Goal: Information Seeking & Learning: Learn about a topic

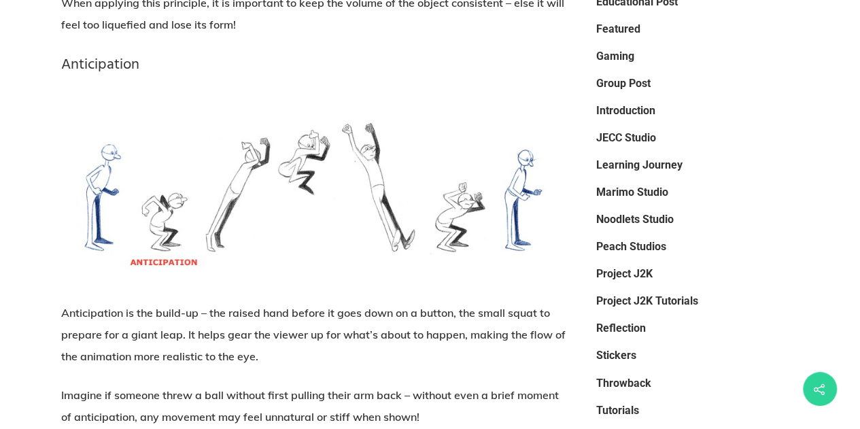
scroll to position [922, 0]
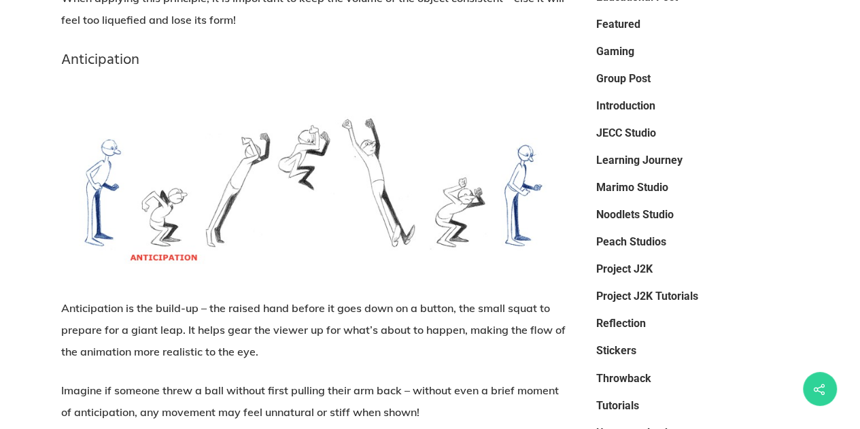
click at [331, 221] on img at bounding box center [313, 187] width 505 height 188
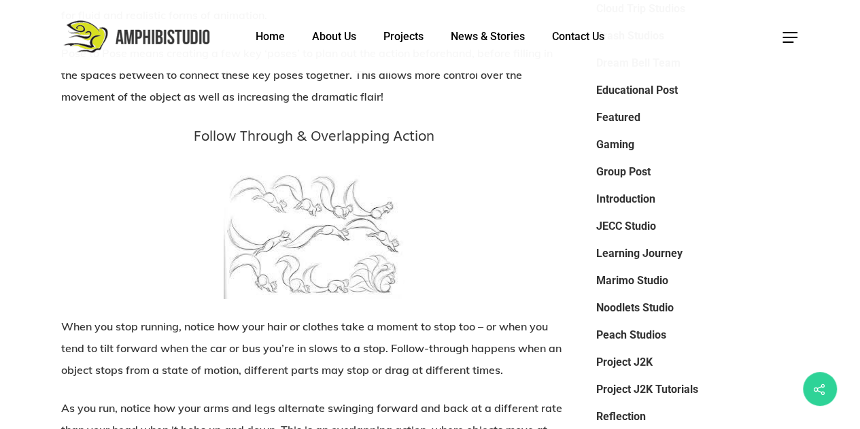
scroll to position [2121, 0]
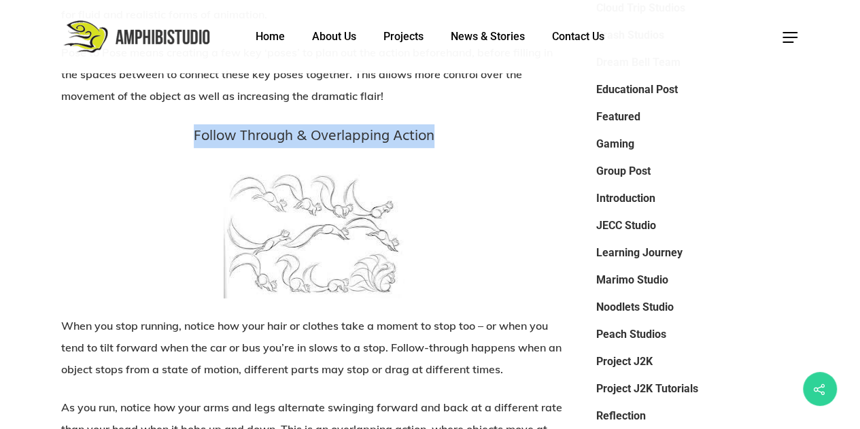
drag, startPoint x: 193, startPoint y: 134, endPoint x: 442, endPoint y: 143, distance: 249.1
click at [442, 143] on h3 "Follow Through & Overlapping Action" at bounding box center [313, 136] width 505 height 21
copy h3 "Follow Through & Overlapping Action"
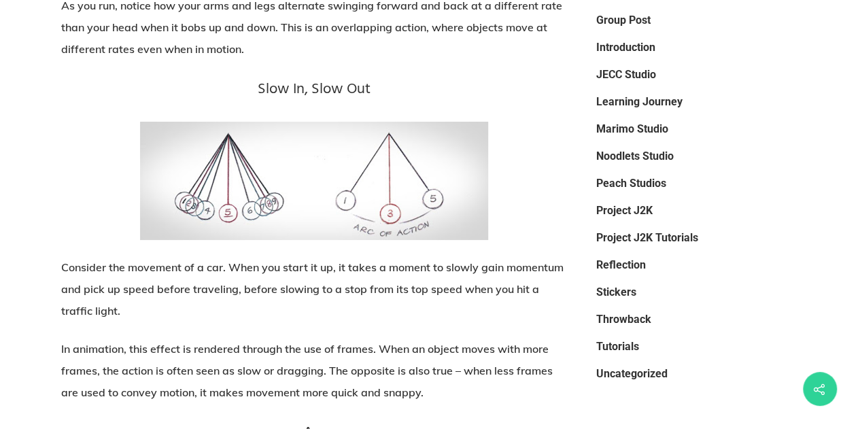
scroll to position [2525, 0]
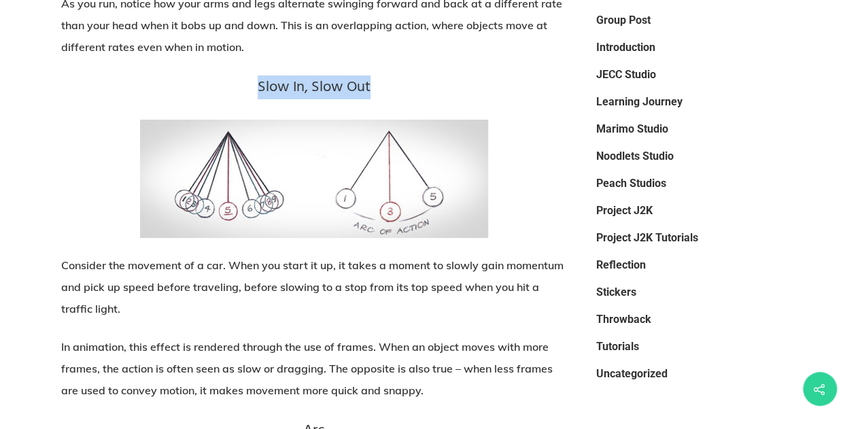
drag, startPoint x: 258, startPoint y: 84, endPoint x: 381, endPoint y: 84, distance: 122.4
click at [381, 84] on h3 "Slow In, Slow Out" at bounding box center [313, 88] width 505 height 21
copy h3 "Slow In, Slow Out"
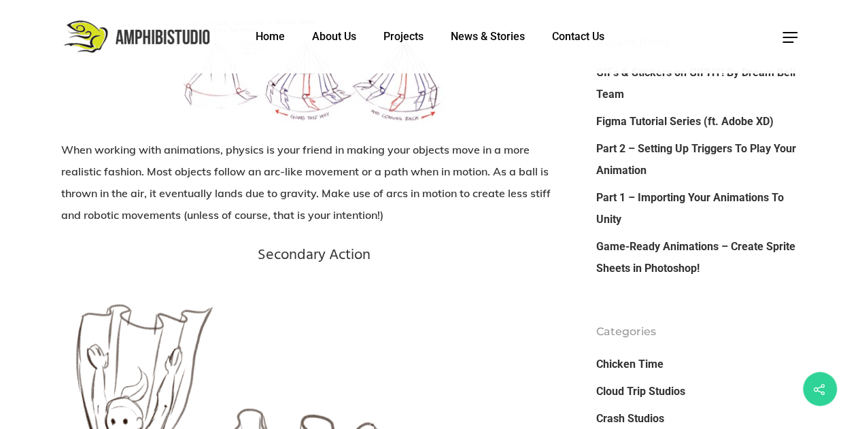
scroll to position [2972, 0]
drag, startPoint x: 257, startPoint y: 252, endPoint x: 372, endPoint y: 248, distance: 115.0
click at [372, 248] on h3 "Secondary Action" at bounding box center [313, 256] width 505 height 21
copy h3 "Secondary Action"
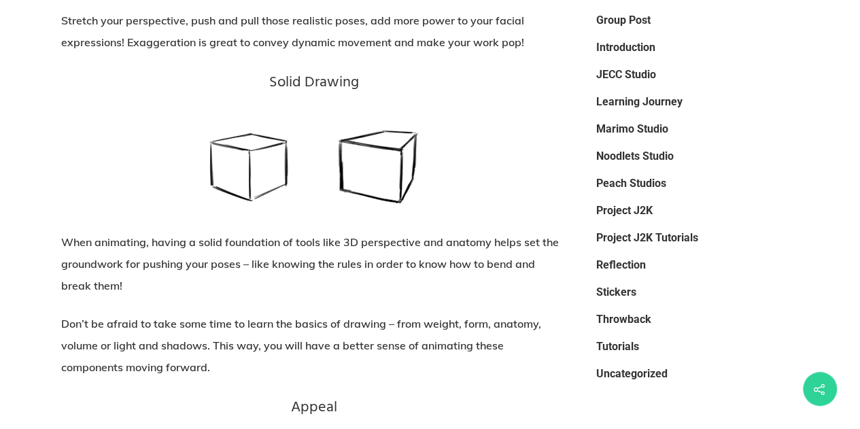
scroll to position [4623, 0]
drag, startPoint x: 358, startPoint y: 82, endPoint x: 259, endPoint y: 77, distance: 98.8
click at [259, 77] on h3 "Solid Drawing" at bounding box center [313, 82] width 505 height 21
copy h3 "Solid Drawing"
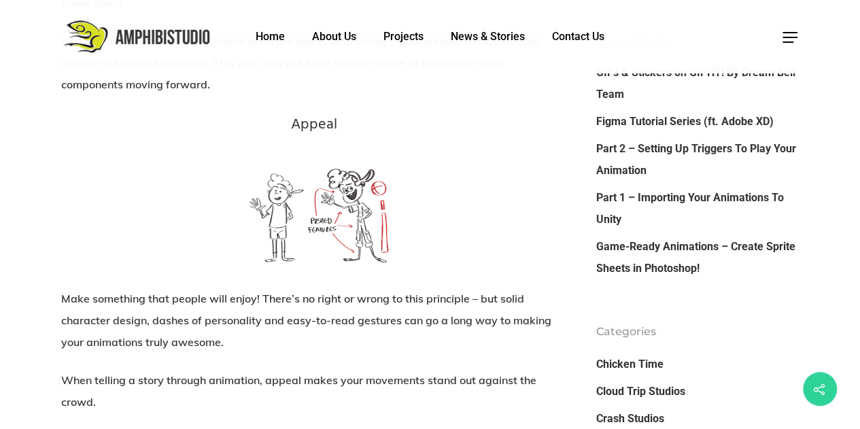
scroll to position [4903, 0]
drag, startPoint x: 291, startPoint y: 124, endPoint x: 347, endPoint y: 120, distance: 55.9
click at [347, 120] on h3 "Appeal" at bounding box center [313, 126] width 505 height 21
copy h3 "Appeal"
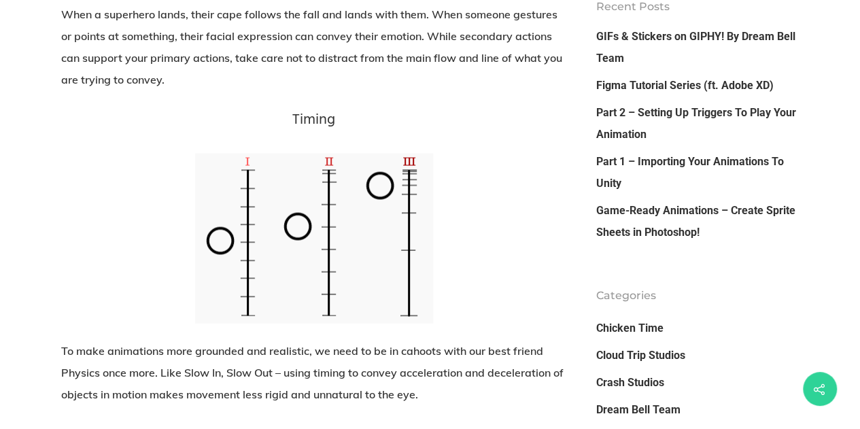
scroll to position [3738, 0]
